Goal: Information Seeking & Learning: Learn about a topic

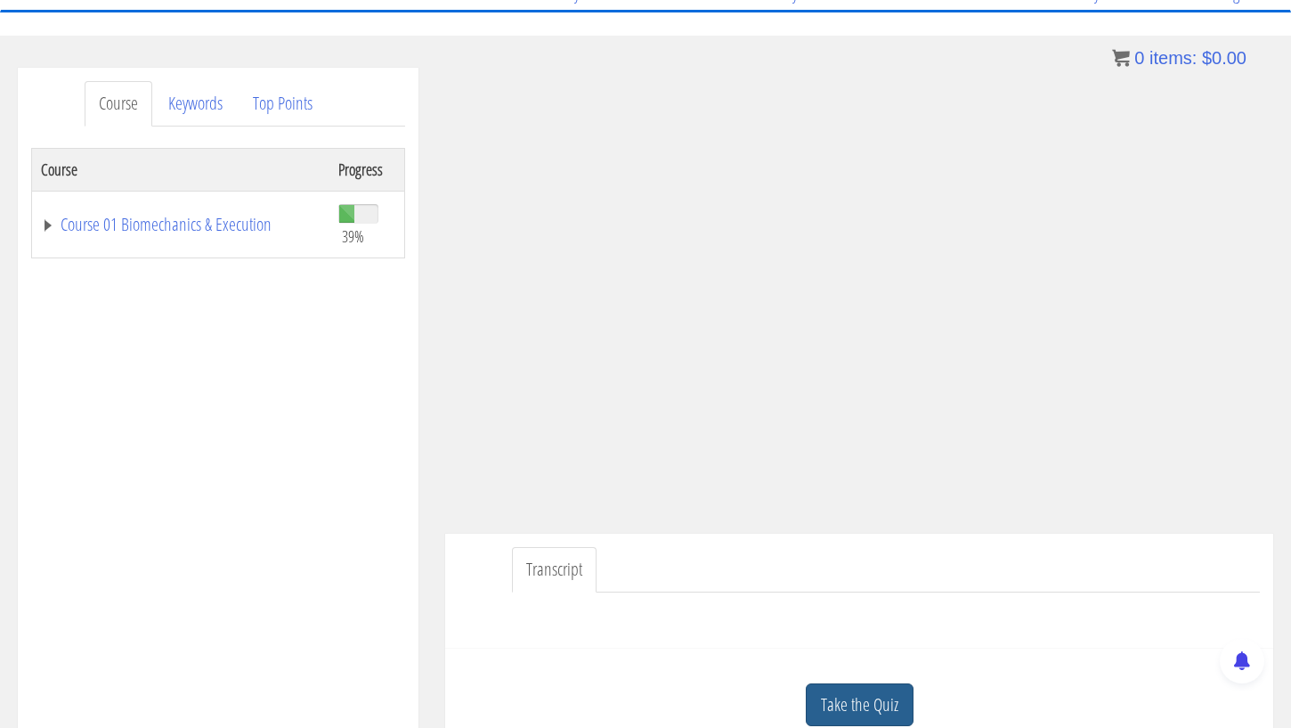
click at [853, 699] on link "Take the Quiz" at bounding box center [860, 705] width 108 height 44
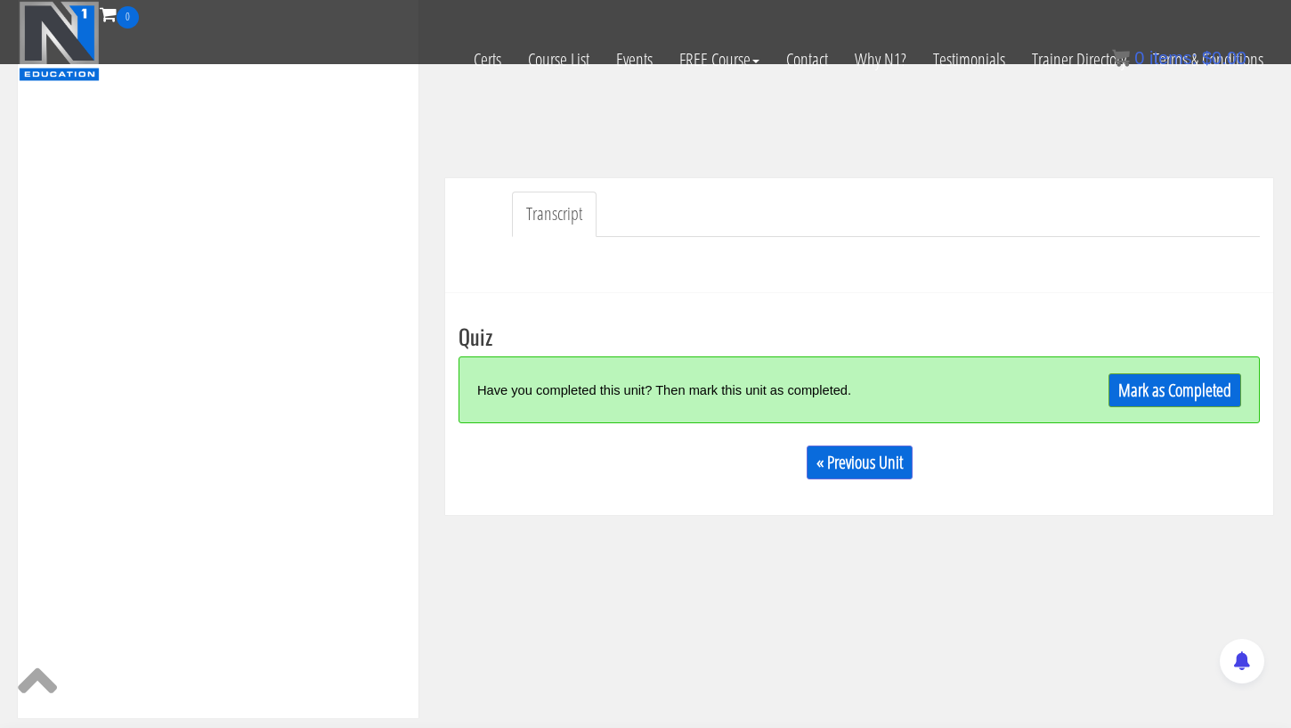
scroll to position [412, 0]
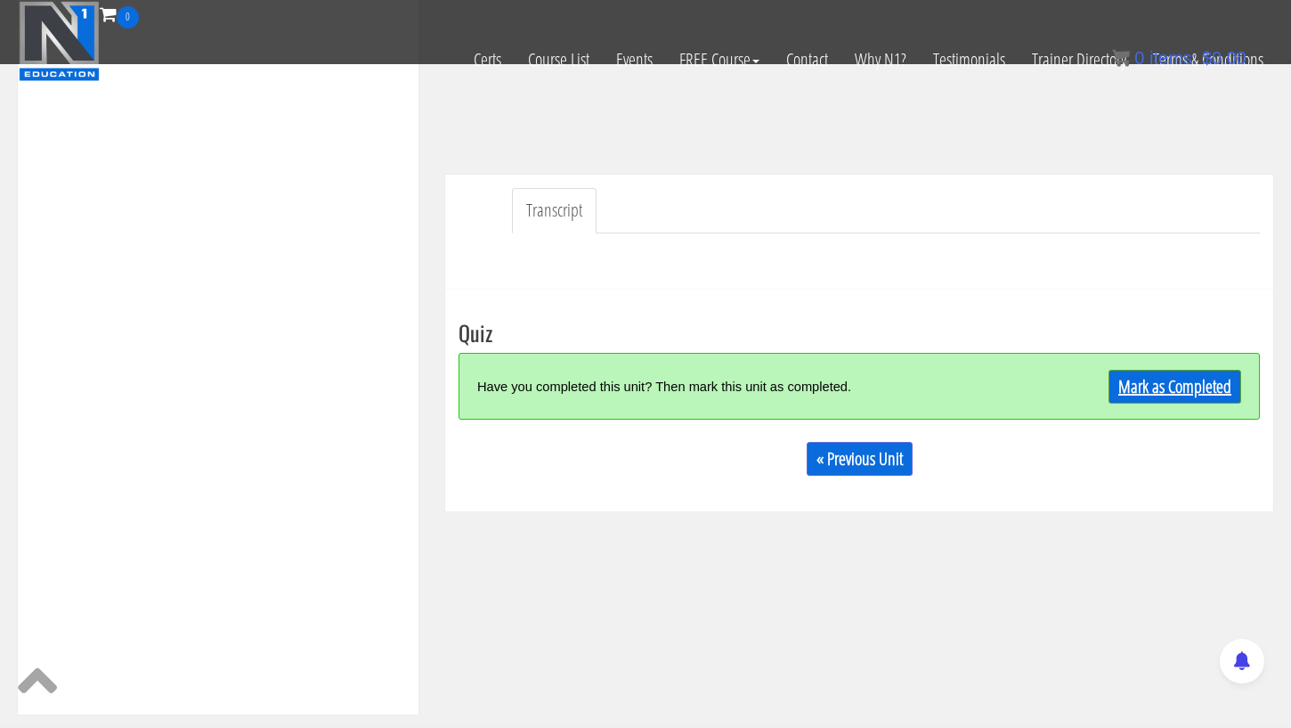
click at [1160, 397] on link "Mark as Completed" at bounding box center [1175, 387] width 133 height 34
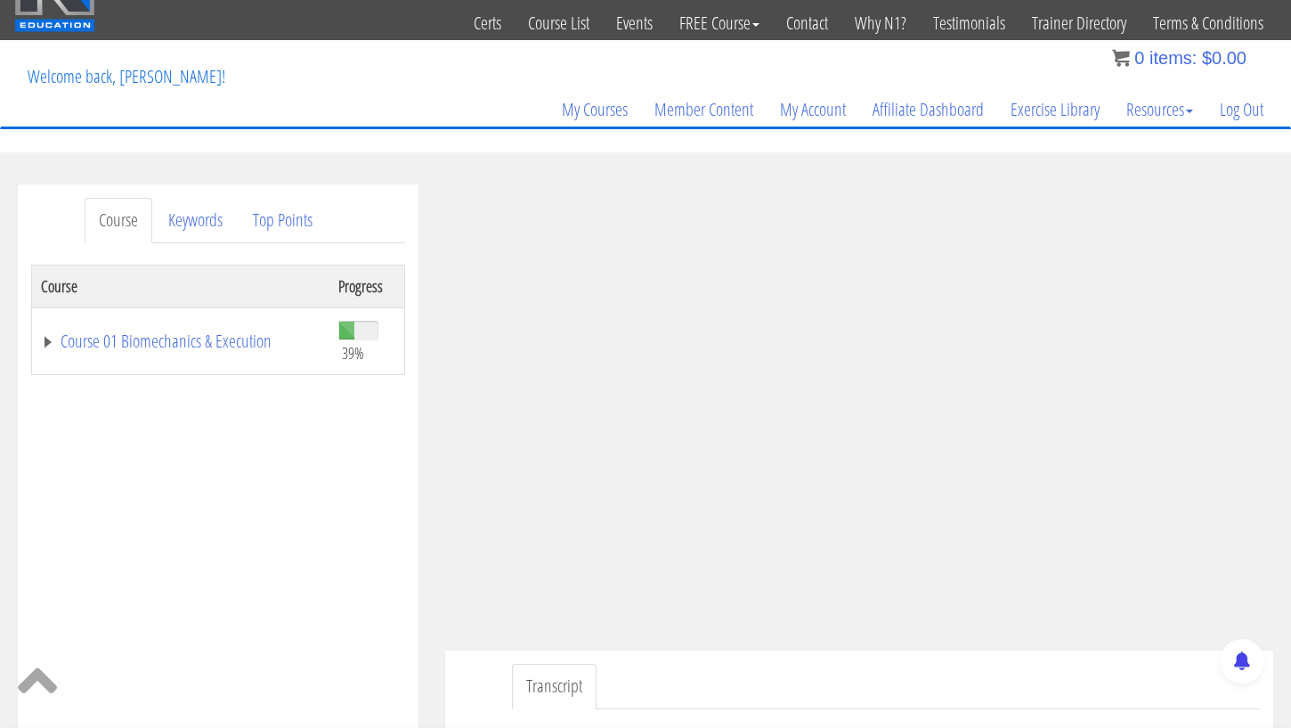
scroll to position [0, 0]
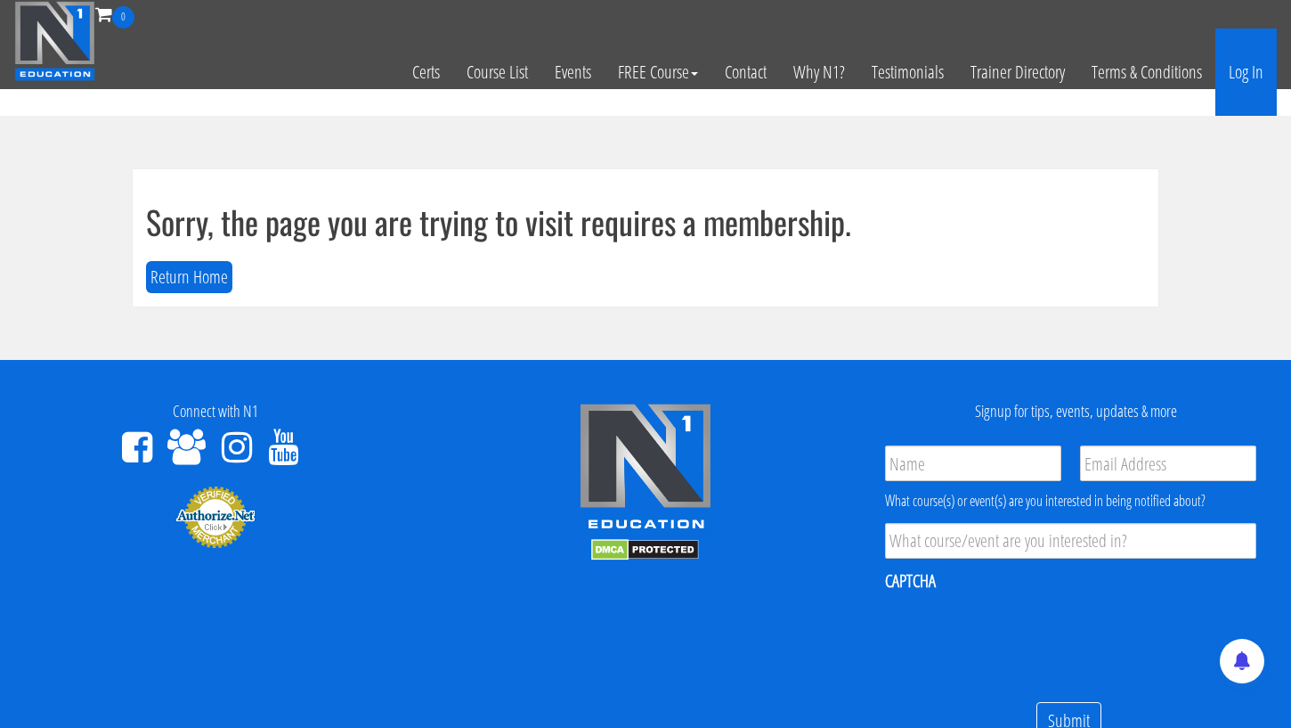
click at [1247, 82] on link "Log In" at bounding box center [1246, 71] width 61 height 87
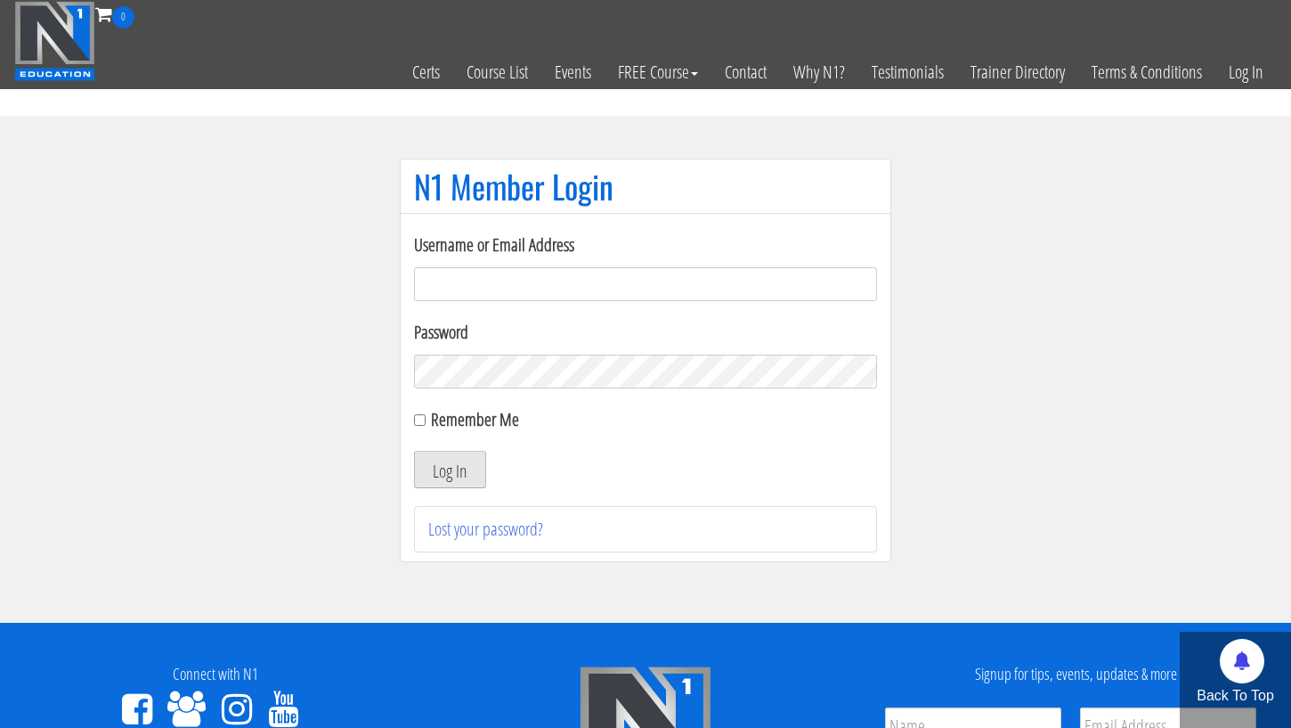
type input "[PERSON_NAME][EMAIL_ADDRESS][PERSON_NAME][DOMAIN_NAME]"
click at [466, 469] on button "Log In" at bounding box center [450, 469] width 72 height 37
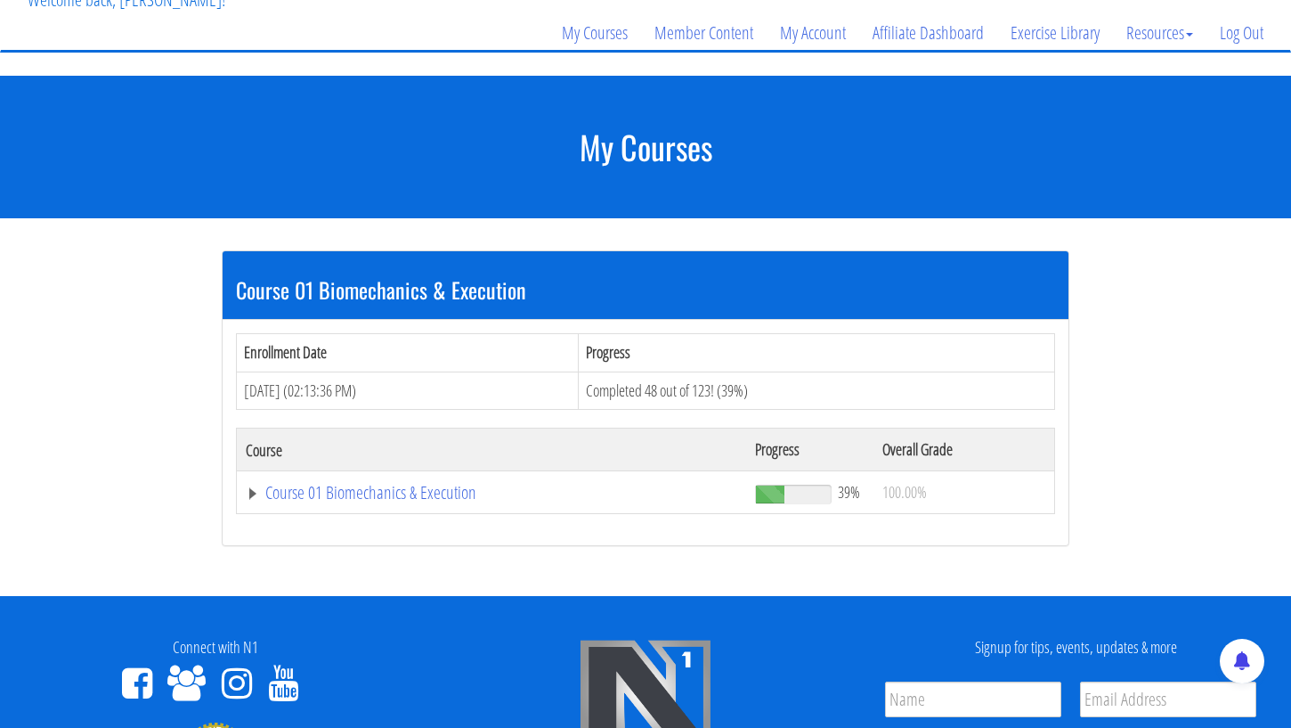
scroll to position [134, 0]
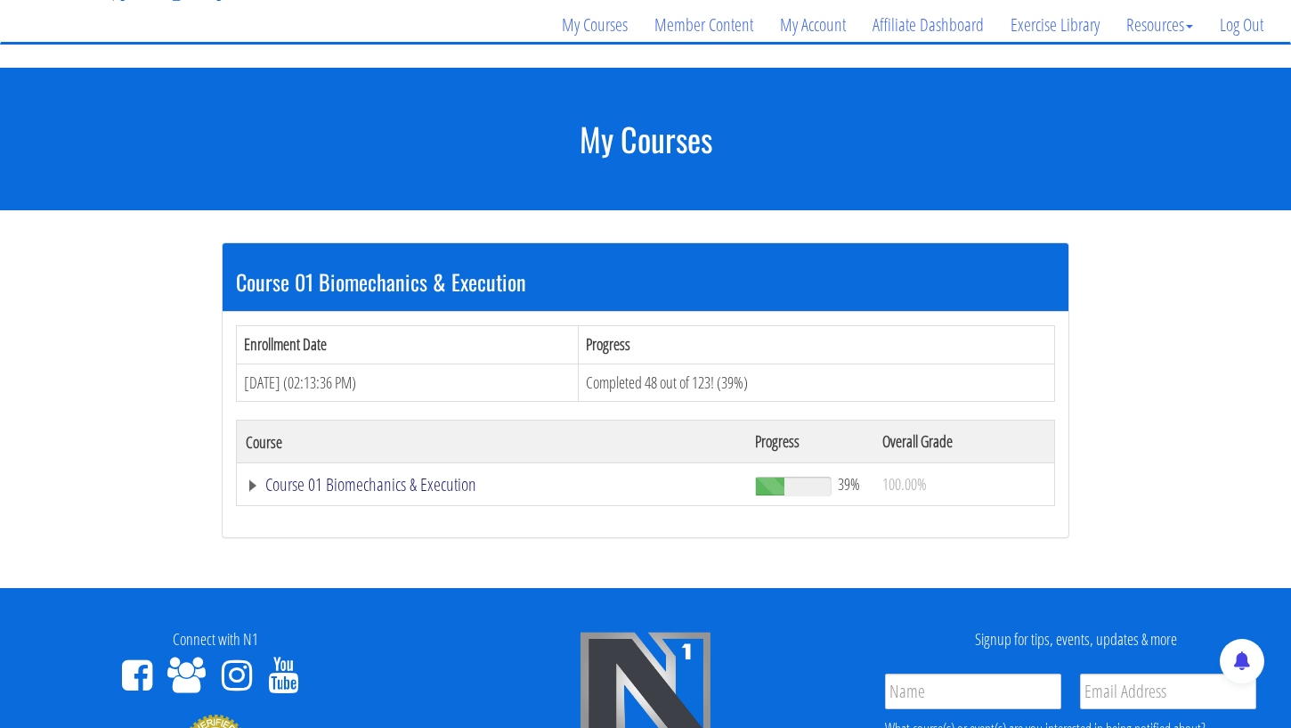
click at [441, 486] on link "Course 01 Biomechanics & Execution" at bounding box center [492, 485] width 492 height 18
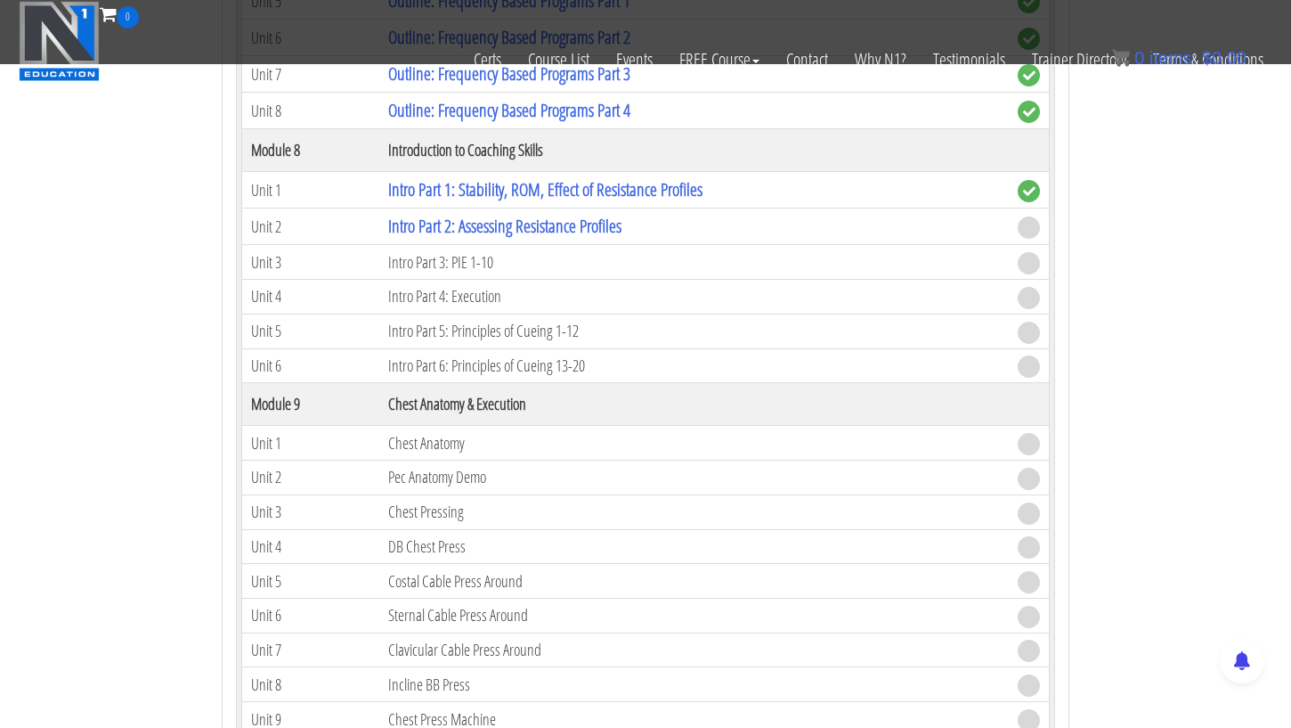
scroll to position [2423, 0]
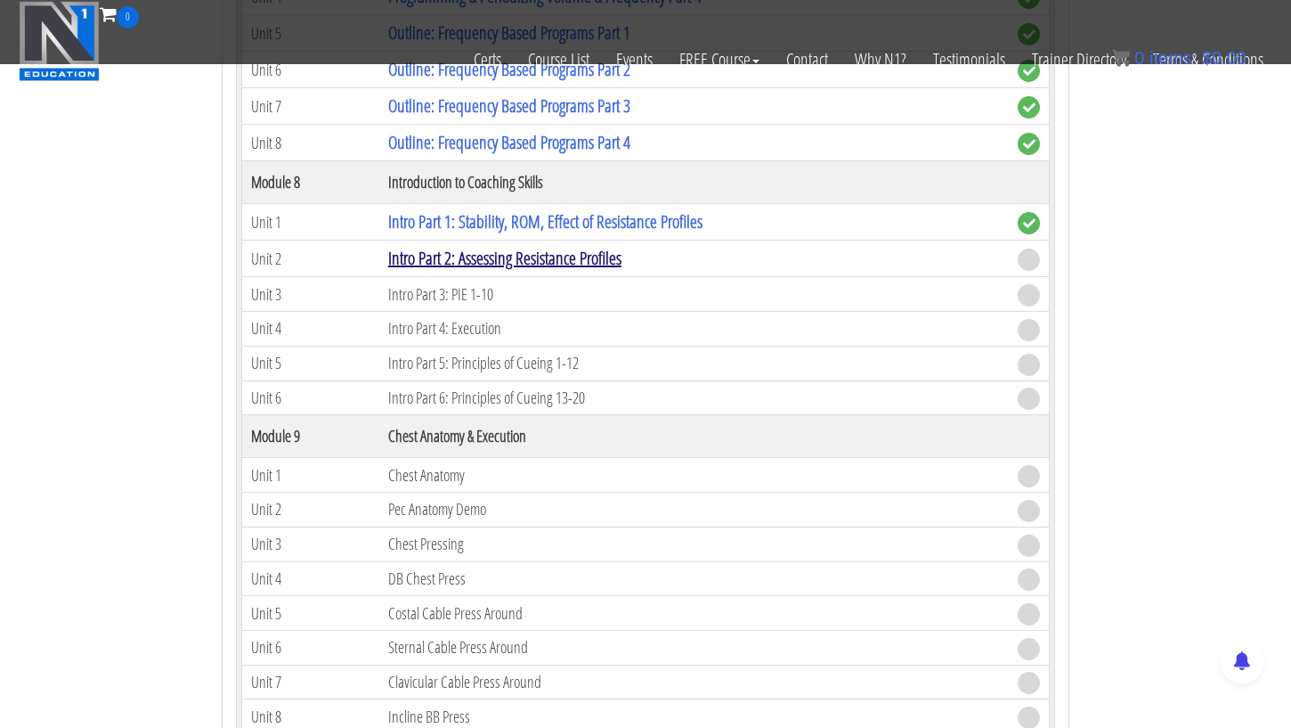
click at [559, 259] on link "Intro Part 2: Assessing Resistance Profiles" at bounding box center [504, 258] width 233 height 24
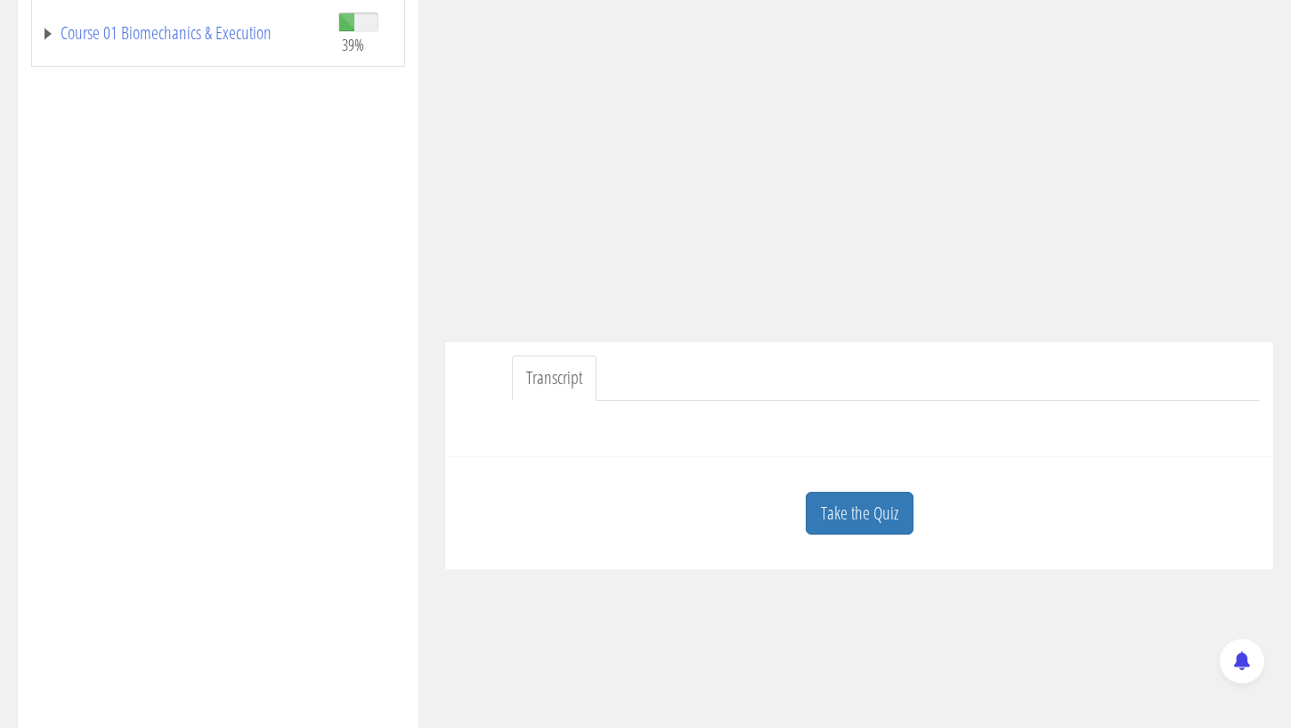
scroll to position [425, 0]
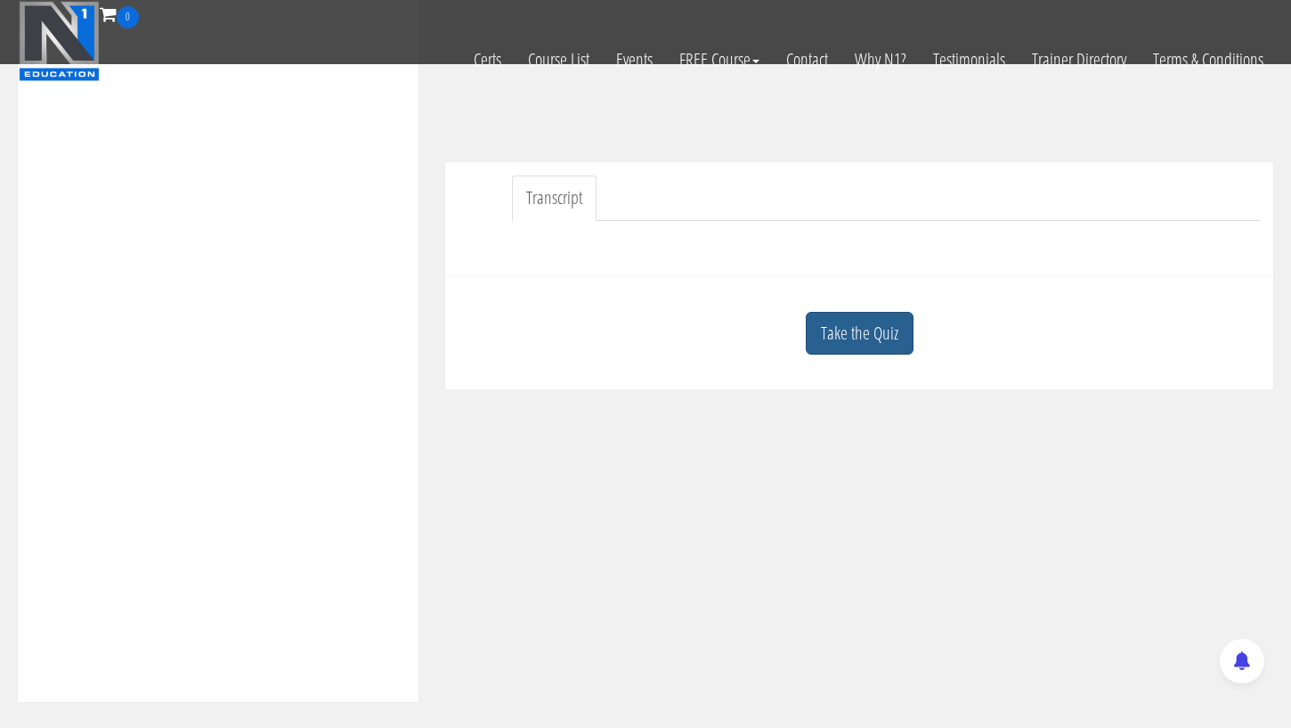
click at [881, 344] on link "Take the Quiz" at bounding box center [860, 334] width 108 height 44
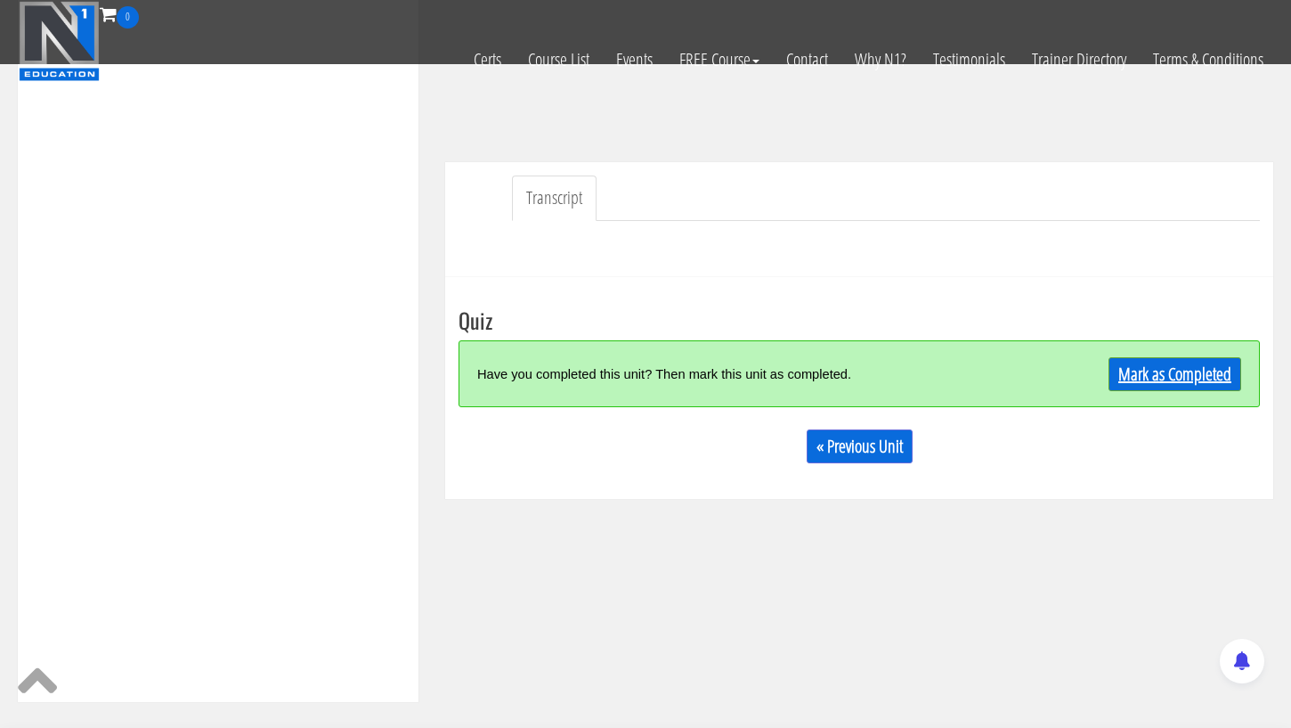
click at [1160, 366] on link "Mark as Completed" at bounding box center [1175, 374] width 133 height 34
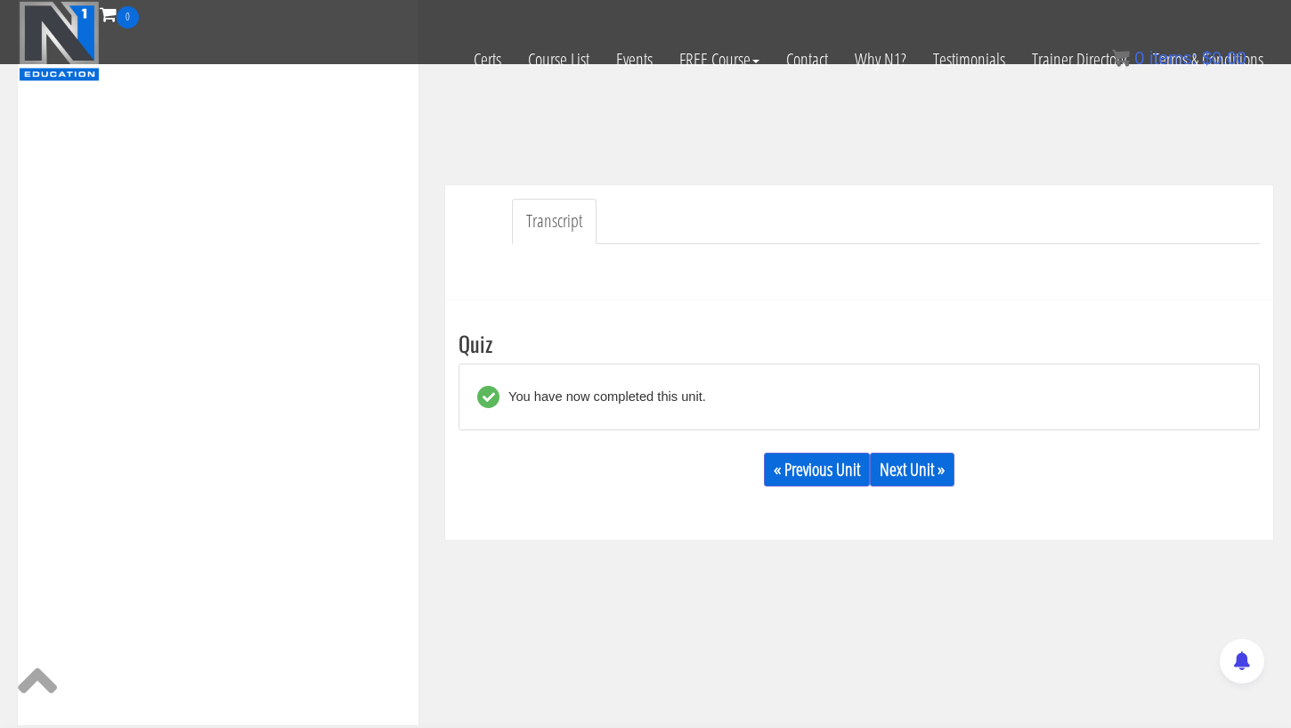
scroll to position [437, 0]
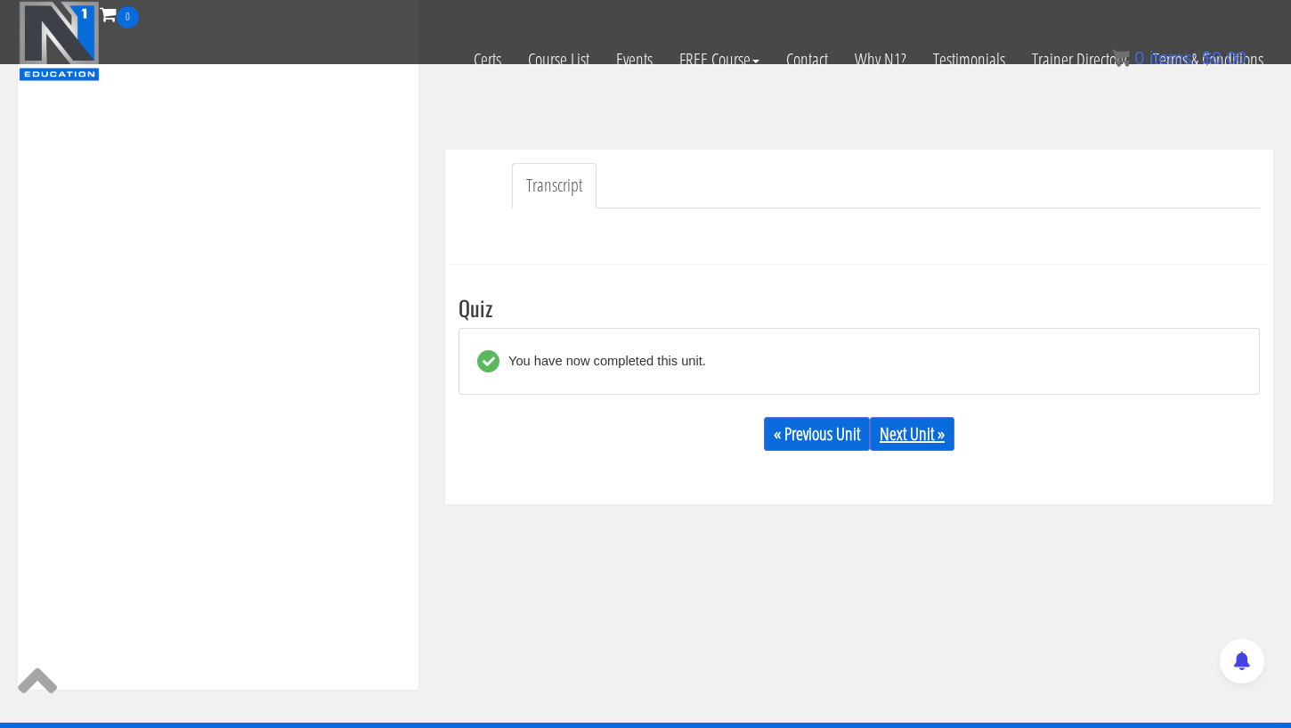
click at [916, 435] on link "Next Unit »" at bounding box center [912, 434] width 85 height 34
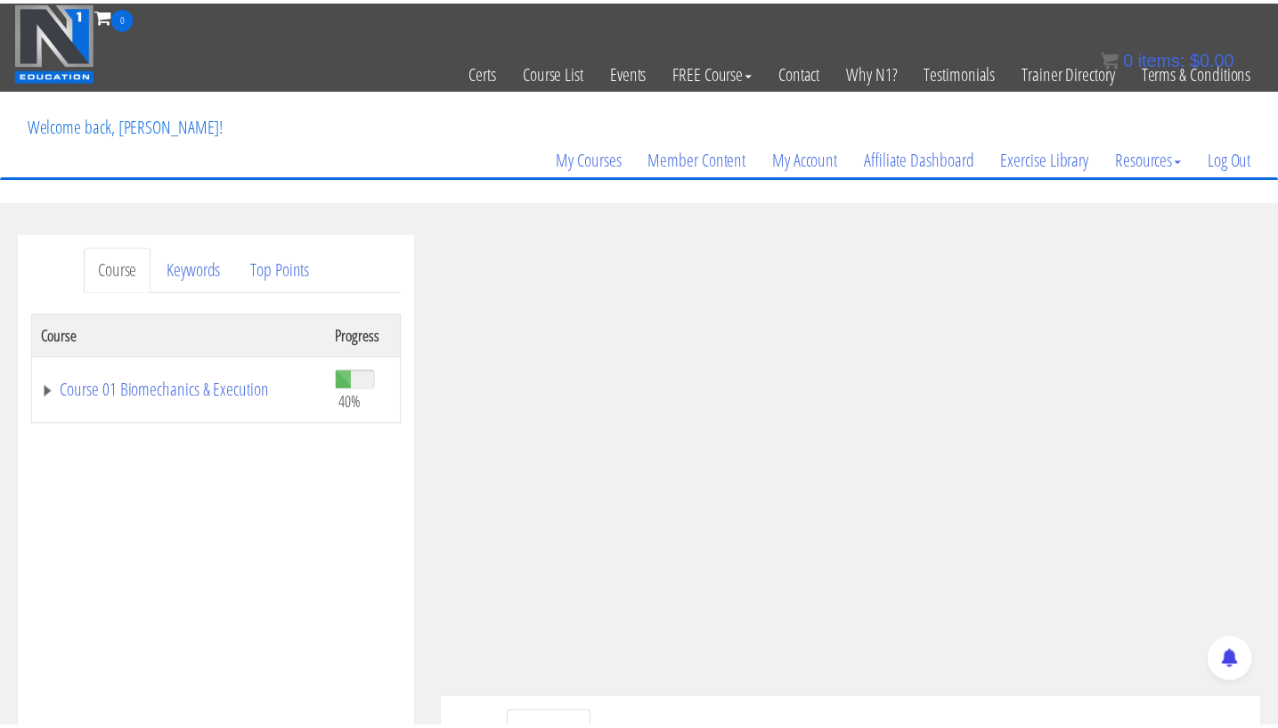
scroll to position [132, 0]
